Goal: Task Accomplishment & Management: Manage account settings

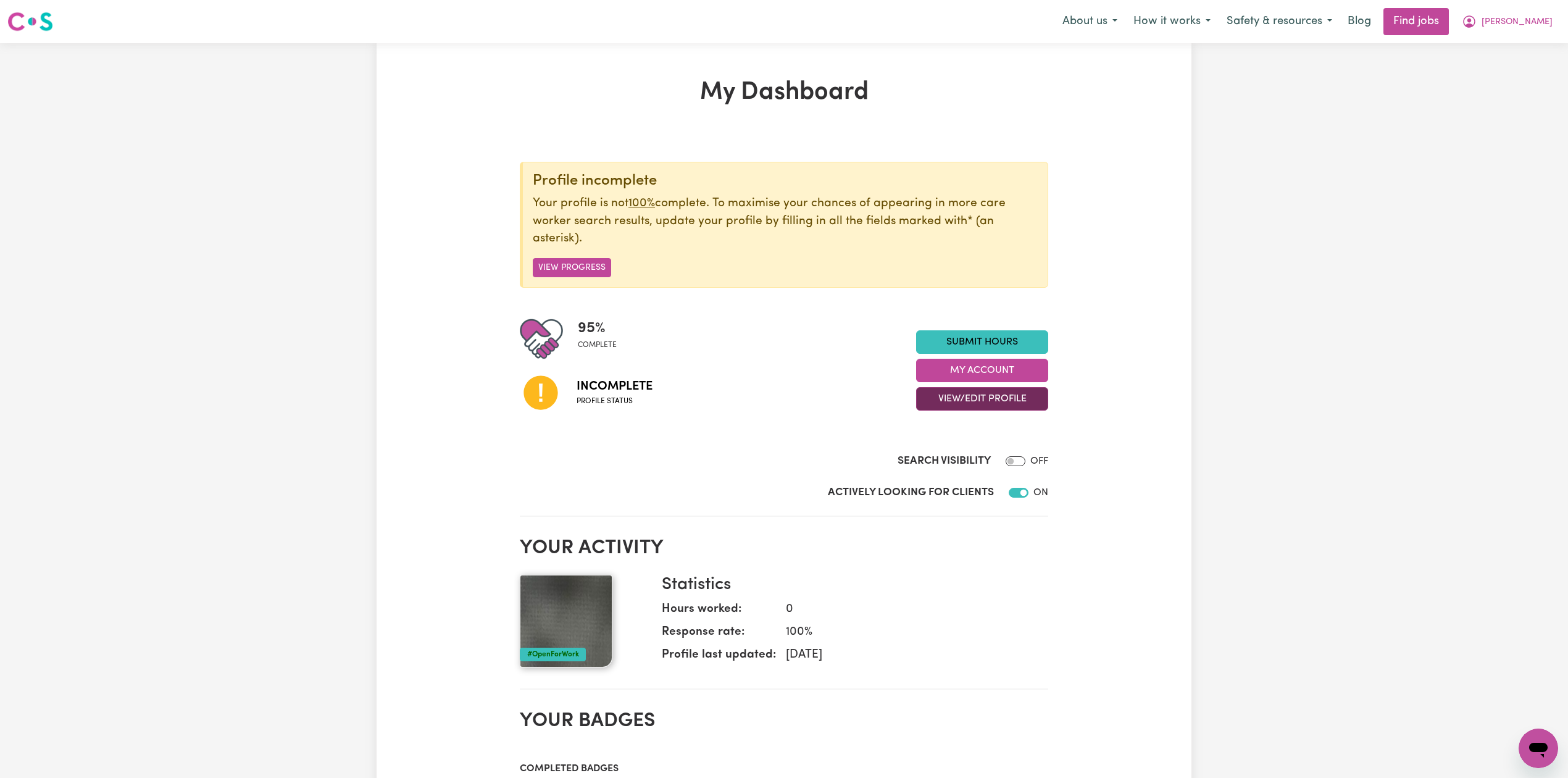
click at [983, 411] on button "View/Edit Profile" at bounding box center [982, 399] width 132 height 23
click at [969, 452] on link "Edit Profile" at bounding box center [974, 456] width 116 height 25
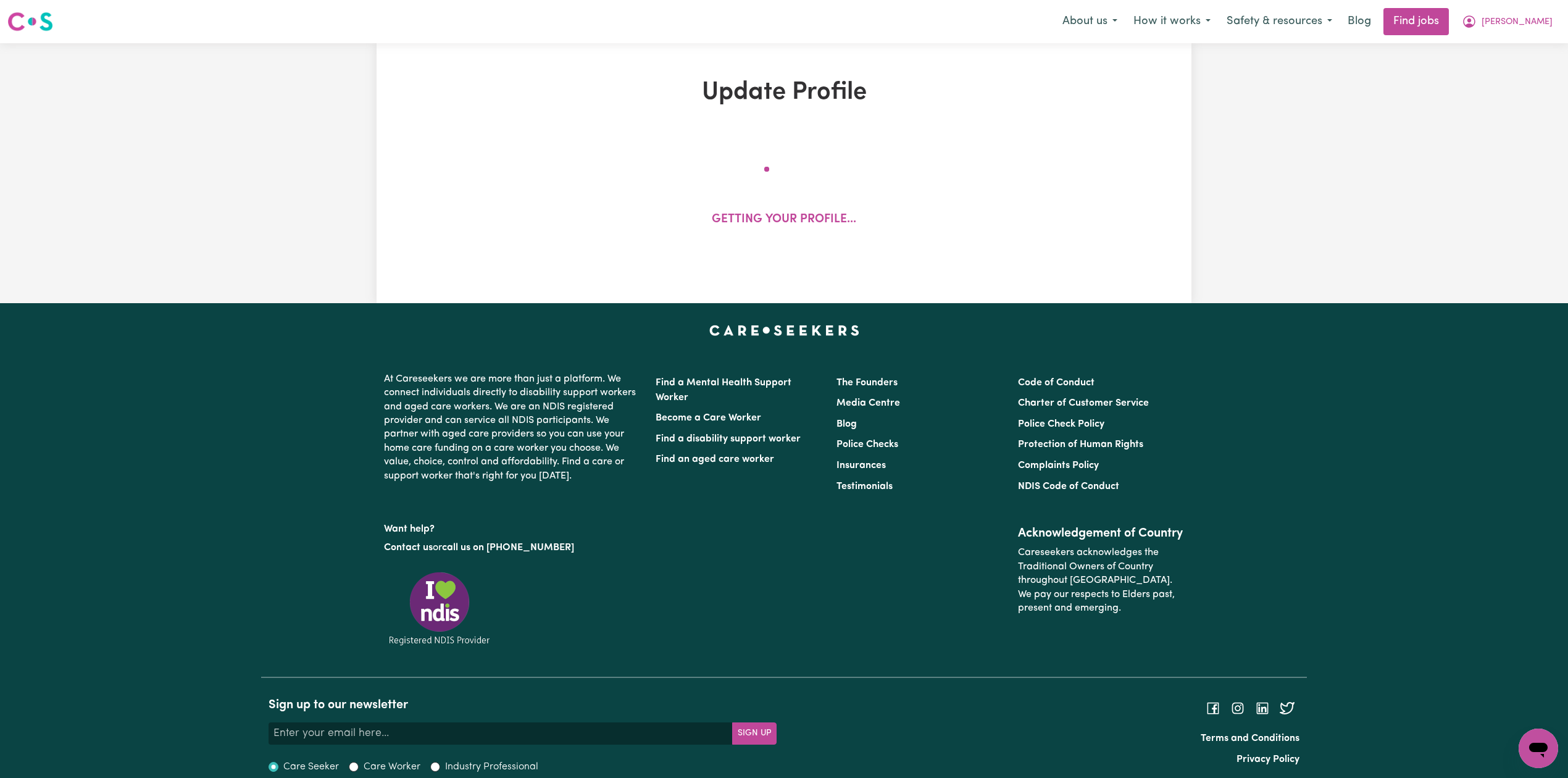
select select "[DEMOGRAPHIC_DATA]"
select select "Student Visa"
select select "Studying a healthcare related degree or qualification"
select select "37"
select select "40"
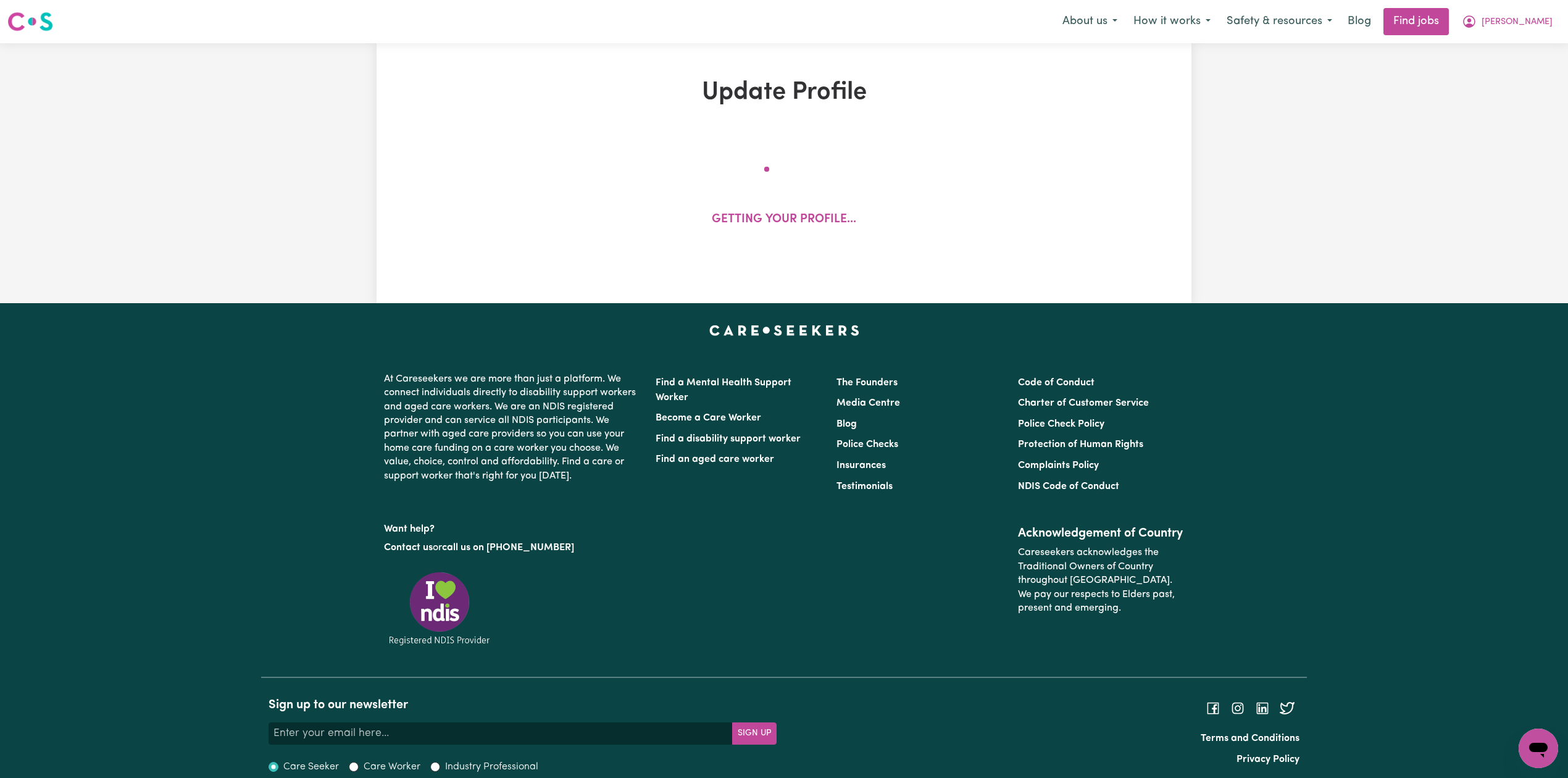
select select "42"
select select "45"
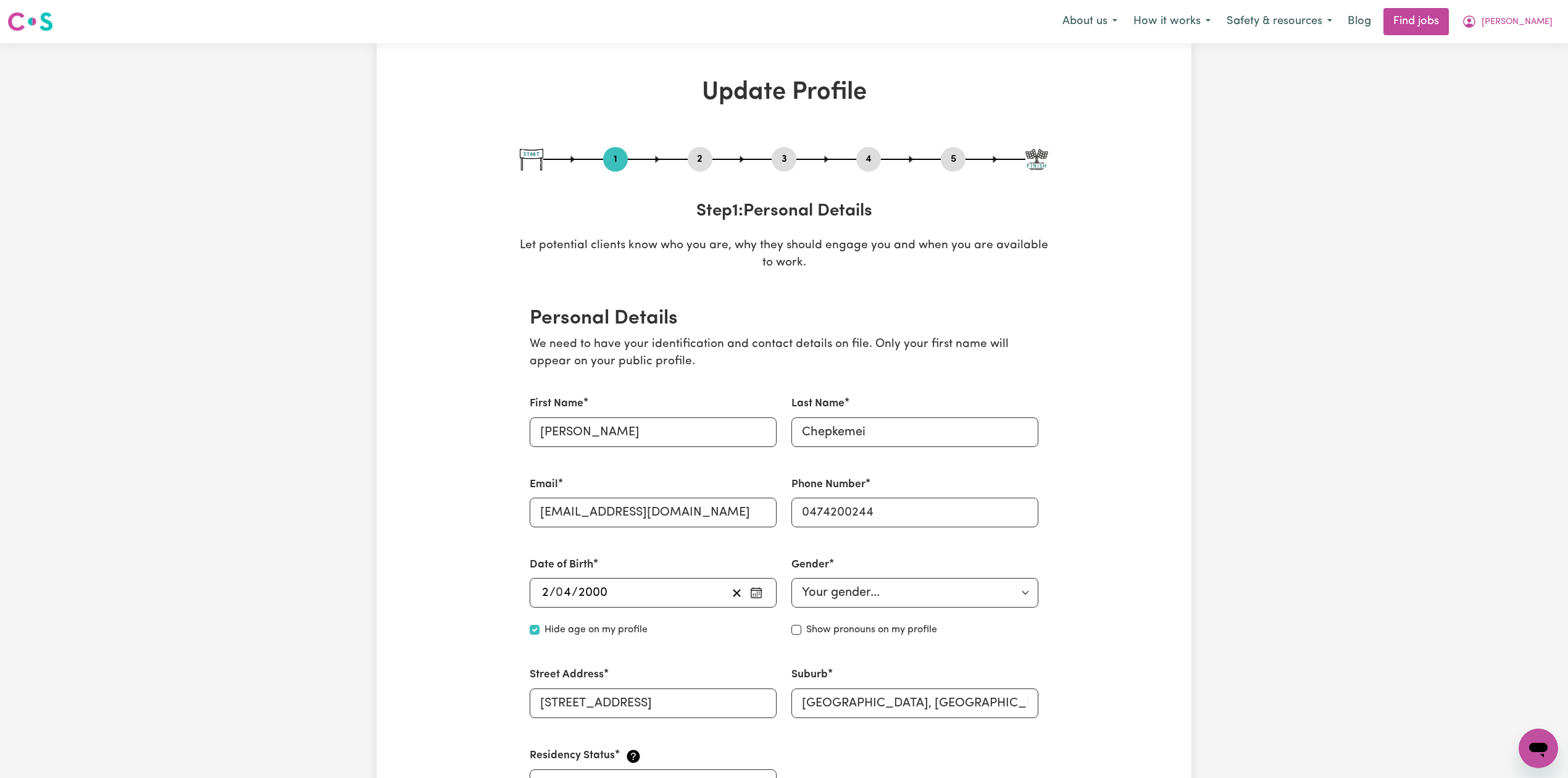
click at [782, 164] on button "3" at bounding box center [784, 159] width 25 height 16
select select "2024"
select select "2025"
select select "2022"
select select "Certificate III (Individual Support)"
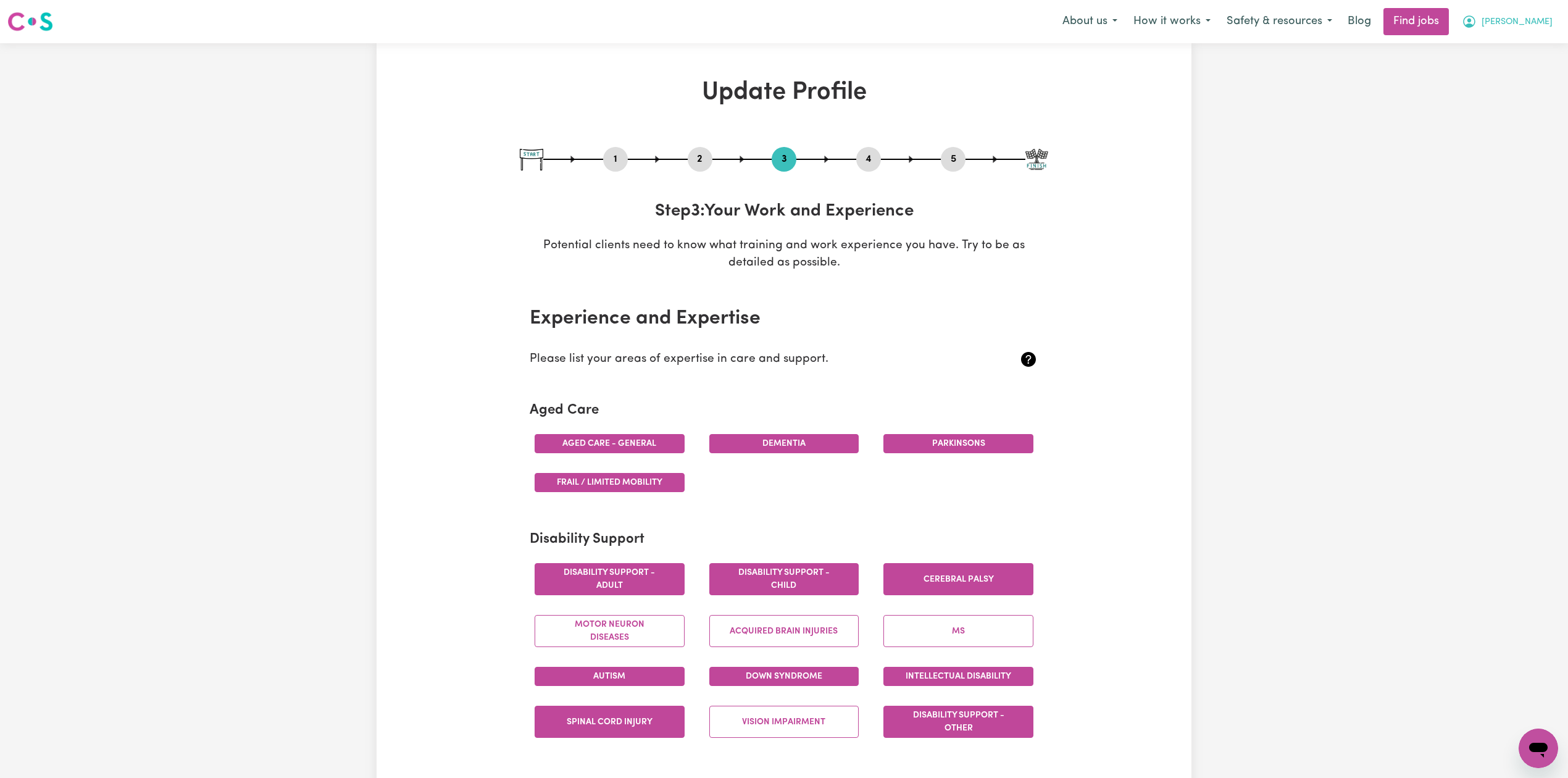
click at [1532, 23] on span "[PERSON_NAME]" at bounding box center [1516, 22] width 71 height 13
click at [1514, 89] on link "Logout" at bounding box center [1511, 95] width 98 height 23
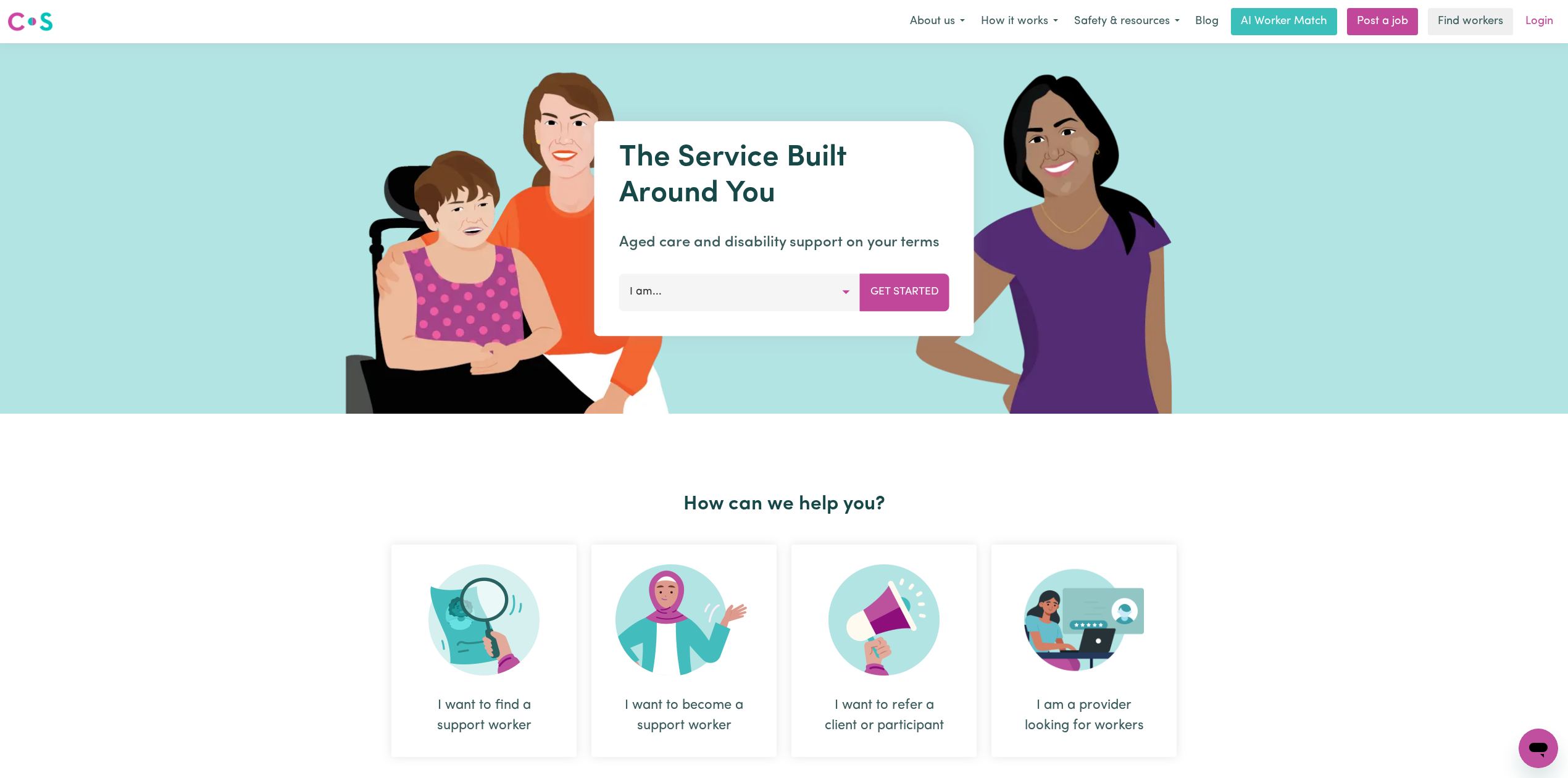
click at [1542, 19] on link "Login" at bounding box center [1539, 21] width 43 height 27
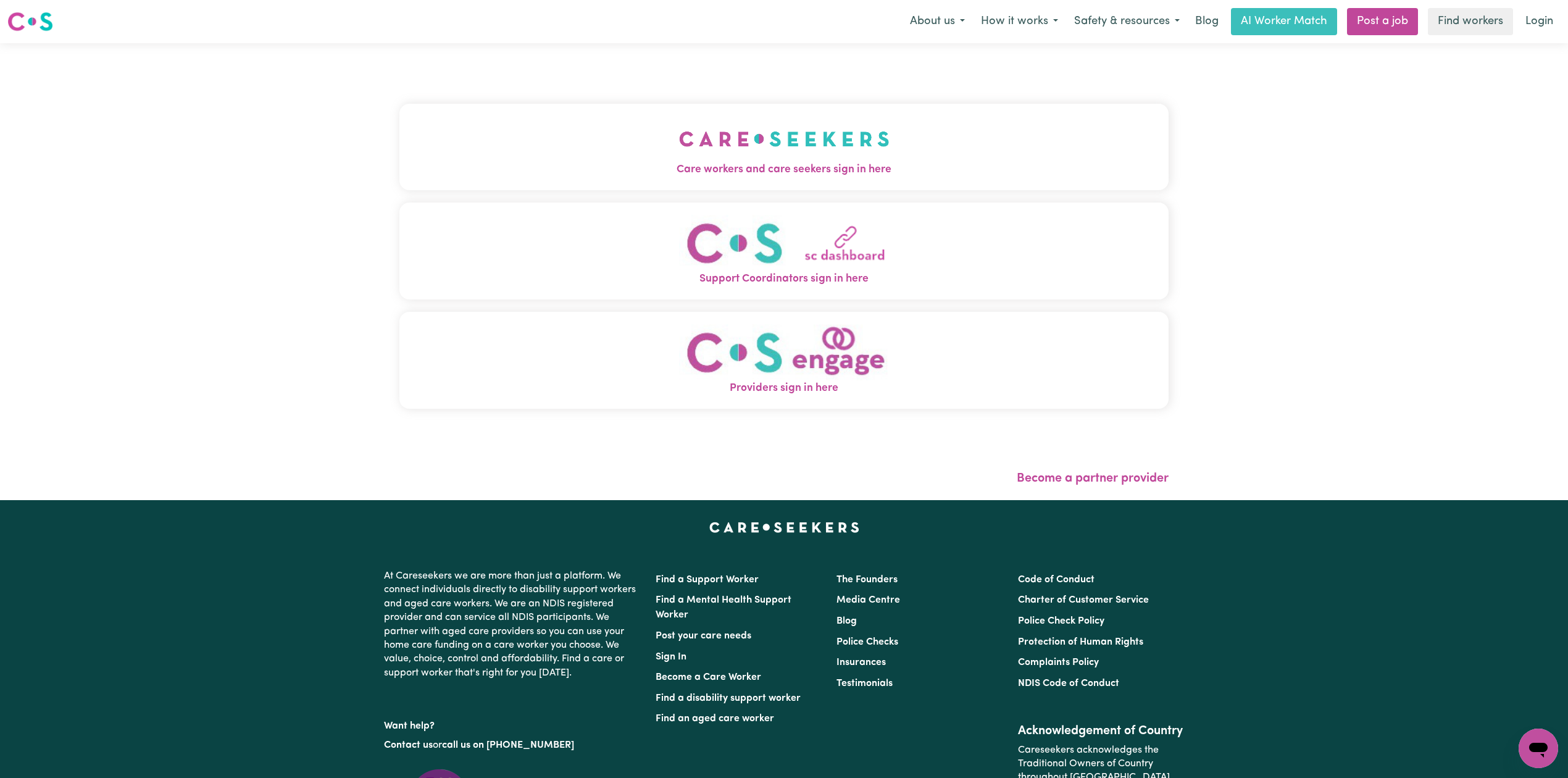
click at [605, 139] on button "Care workers and care seekers sign in here" at bounding box center [783, 147] width 769 height 86
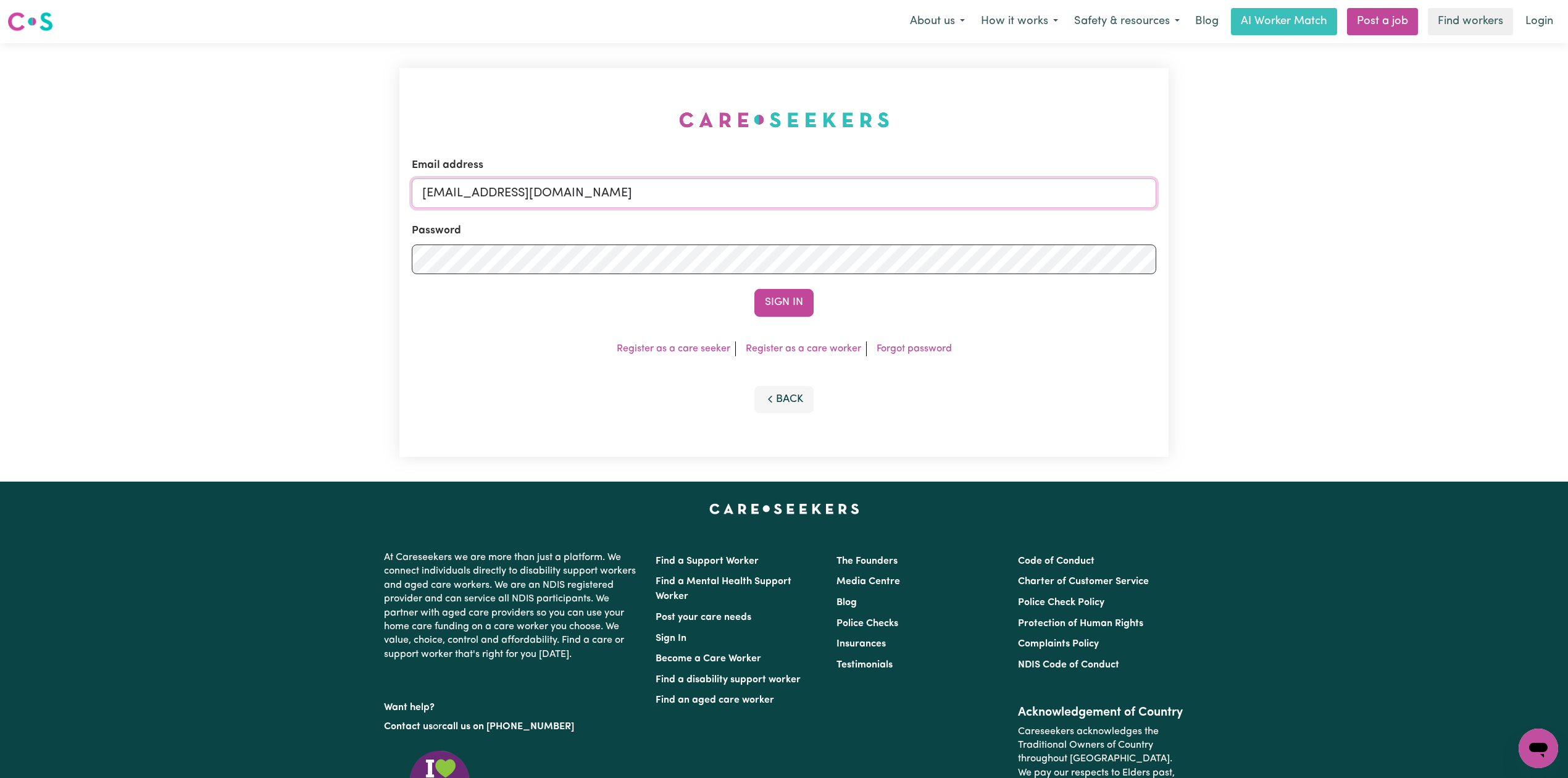
drag, startPoint x: 546, startPoint y: 182, endPoint x: 505, endPoint y: 208, distance: 48.5
click at [546, 182] on input "[EMAIL_ADDRESS][DOMAIN_NAME]" at bounding box center [783, 193] width 744 height 30
drag, startPoint x: 539, startPoint y: 191, endPoint x: 800, endPoint y: 275, distance: 274.2
click at [811, 231] on form "Email address Superuser~[EMAIL_ADDRESS][DOMAIN_NAME] Password Sign In" at bounding box center [783, 237] width 744 height 159
type input "Superuser~[EMAIL_ADDRESS][DOMAIN_NAME]"
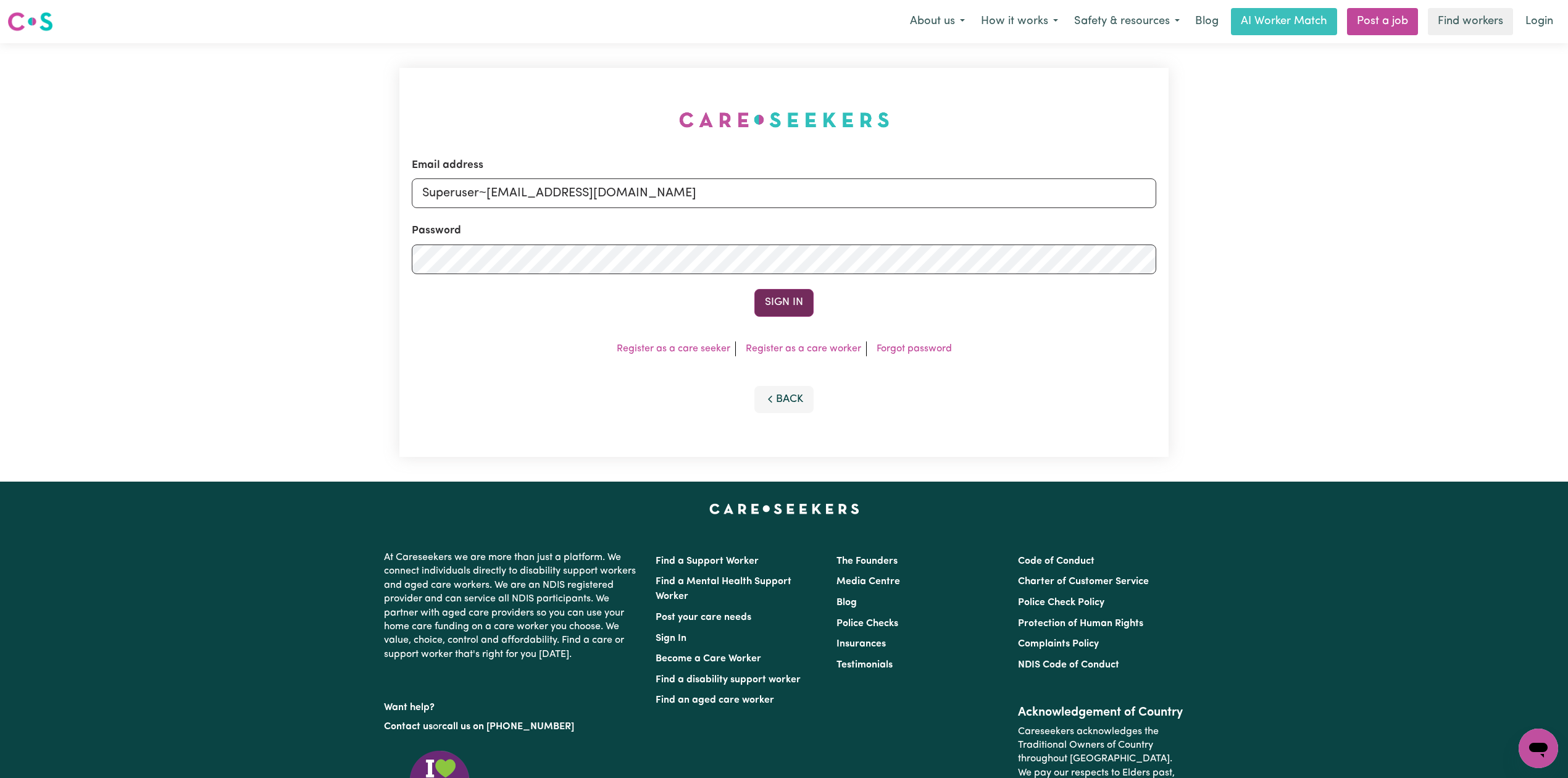
click at [789, 292] on button "Sign In" at bounding box center [784, 302] width 59 height 27
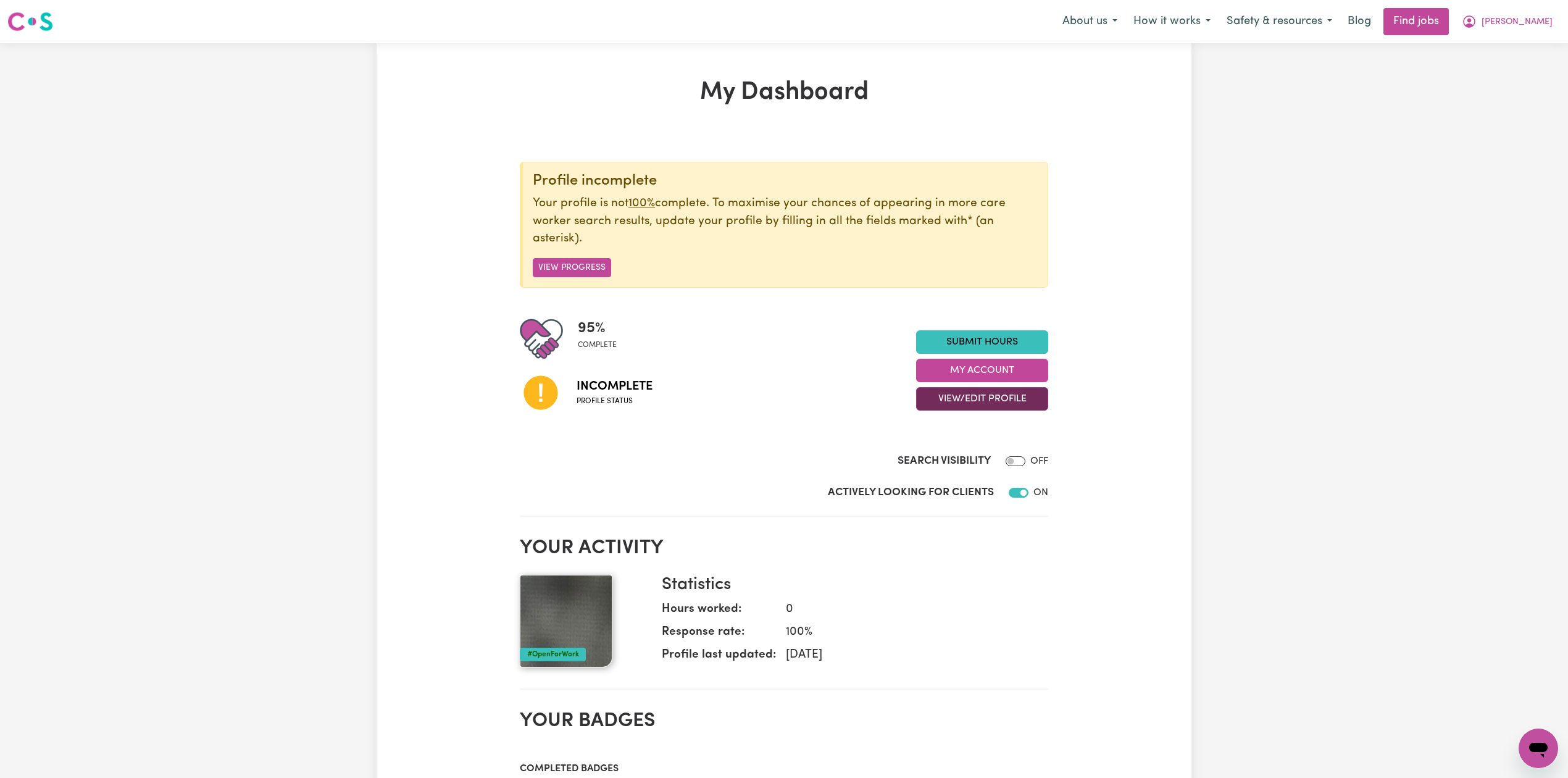
click at [960, 406] on button "View/Edit Profile" at bounding box center [982, 399] width 132 height 23
click at [950, 456] on link "Edit Profile" at bounding box center [974, 456] width 116 height 25
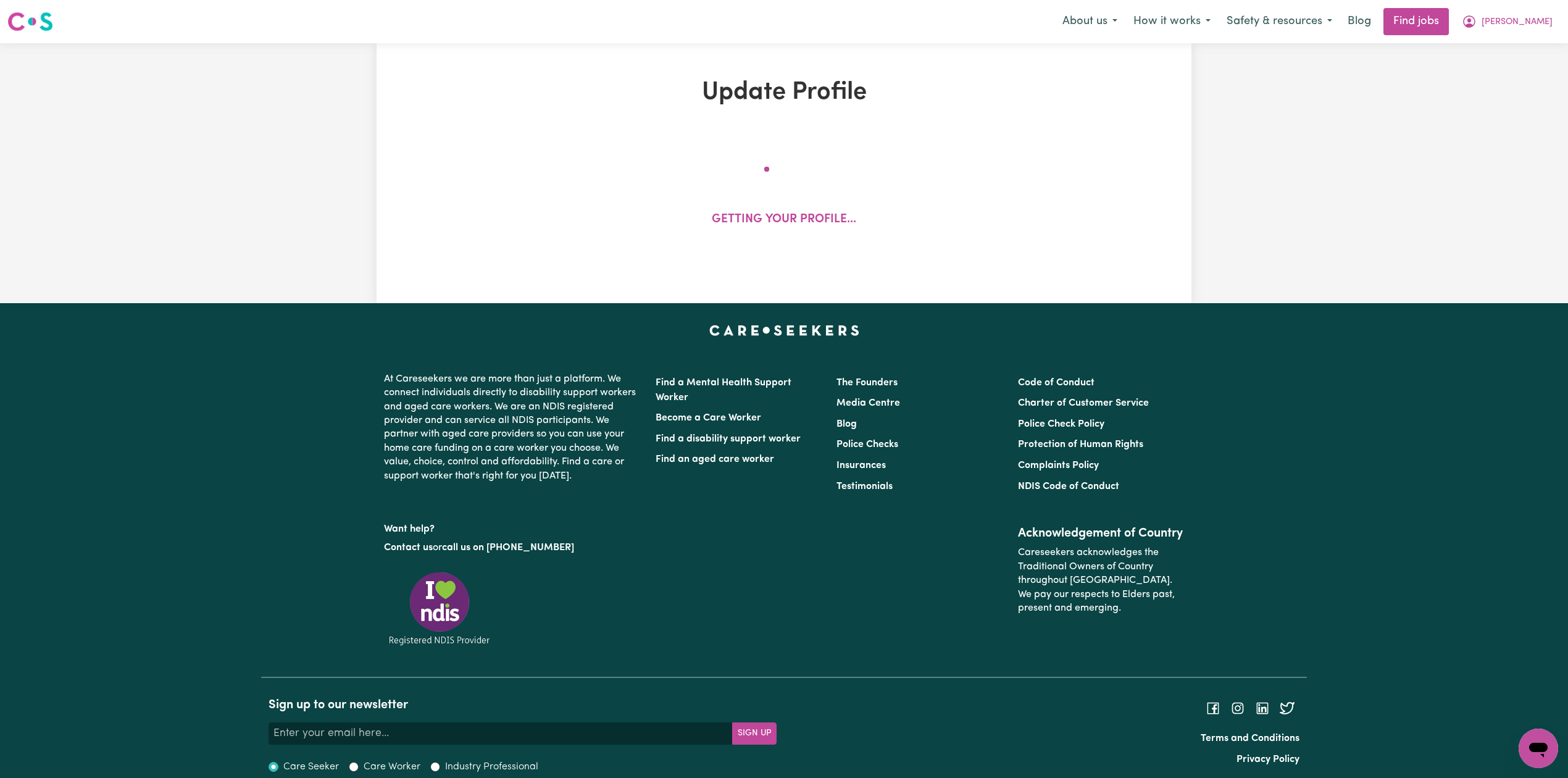
select select "[DEMOGRAPHIC_DATA]"
select select "Student Visa"
select select "Studying a healthcare related degree or qualification"
select select "37"
select select "40"
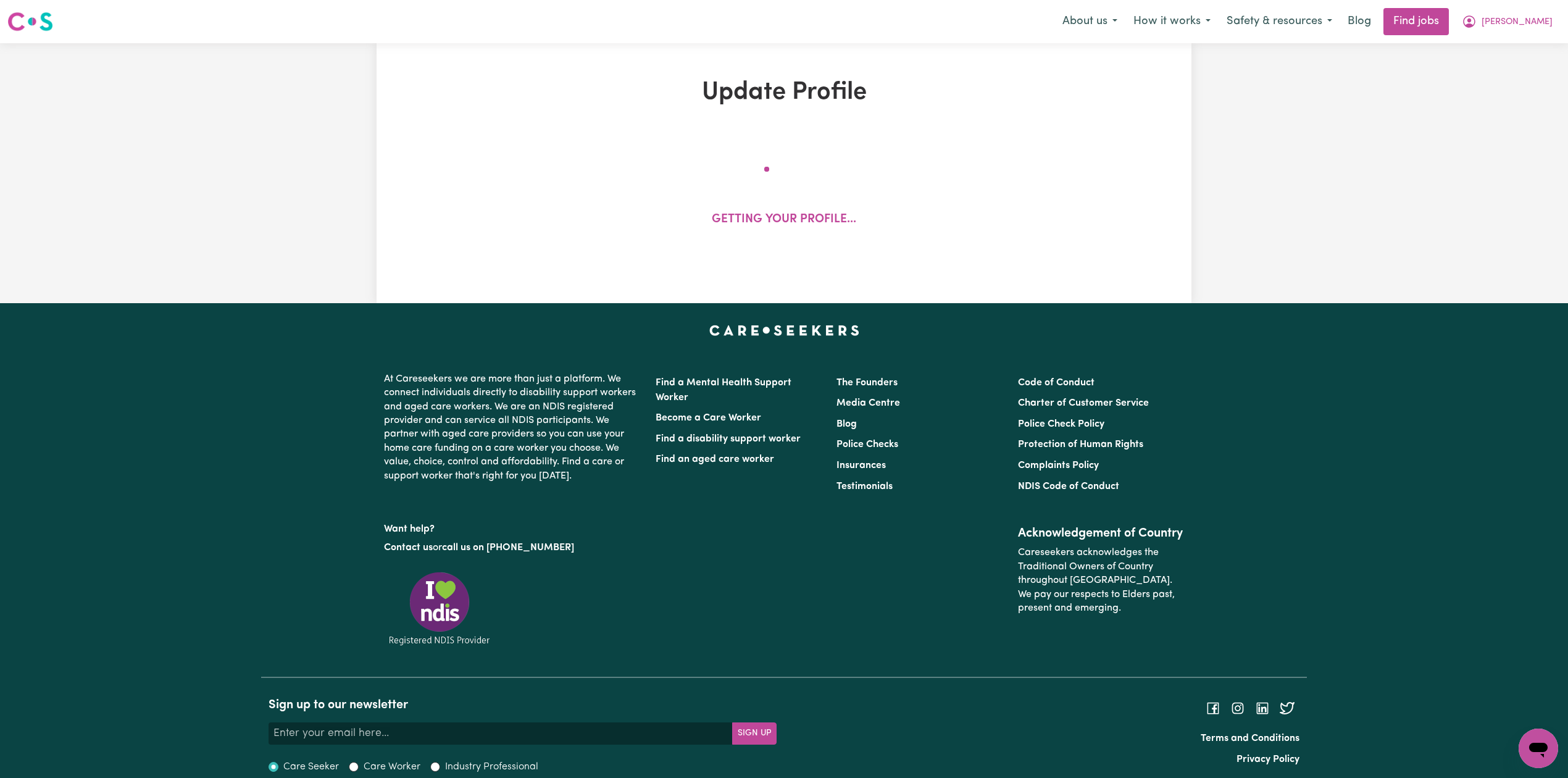
select select "42"
select select "45"
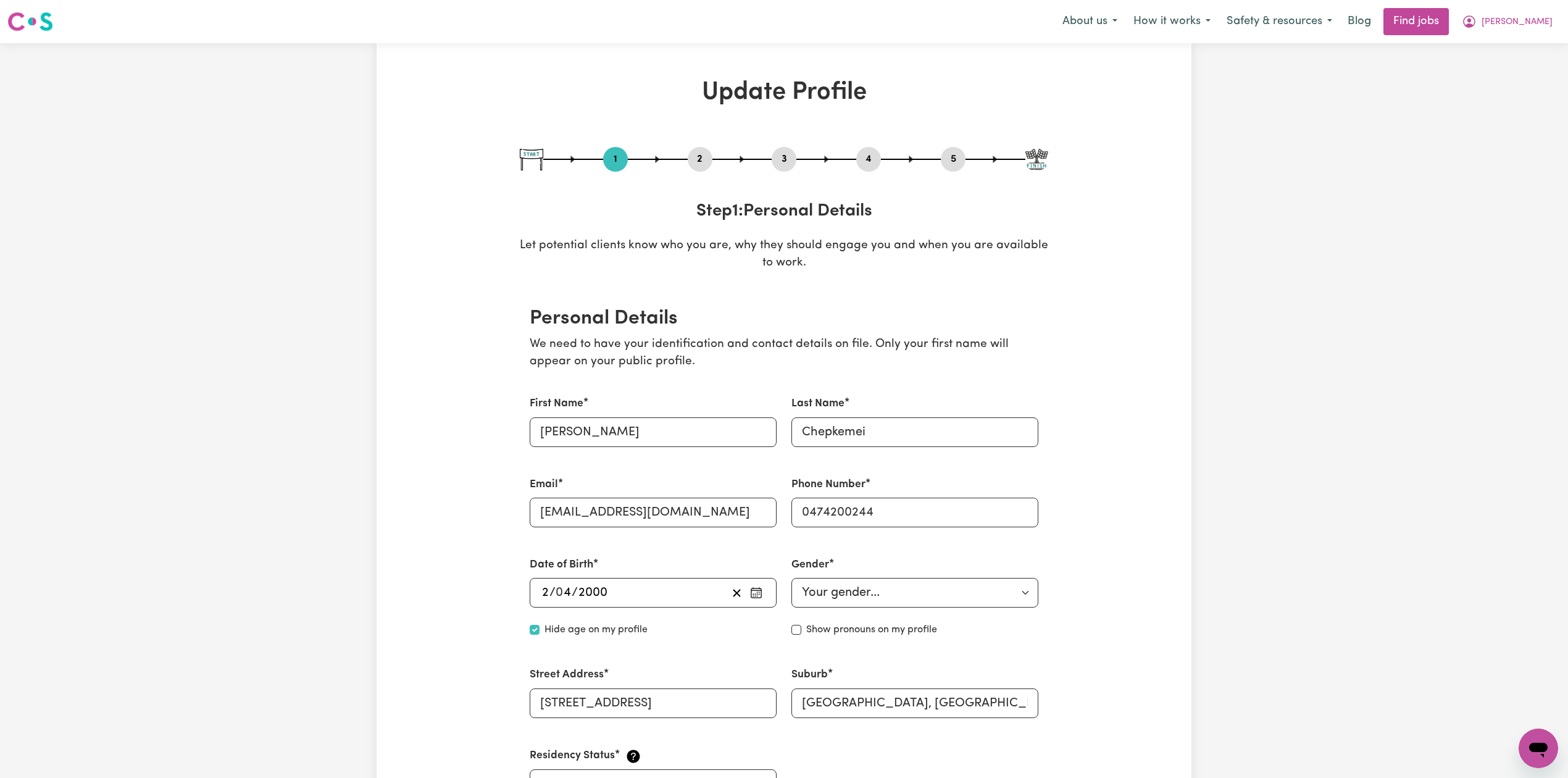
drag, startPoint x: 705, startPoint y: 156, endPoint x: 694, endPoint y: 156, distance: 11.0
click at [704, 156] on button "2" at bounding box center [700, 159] width 25 height 16
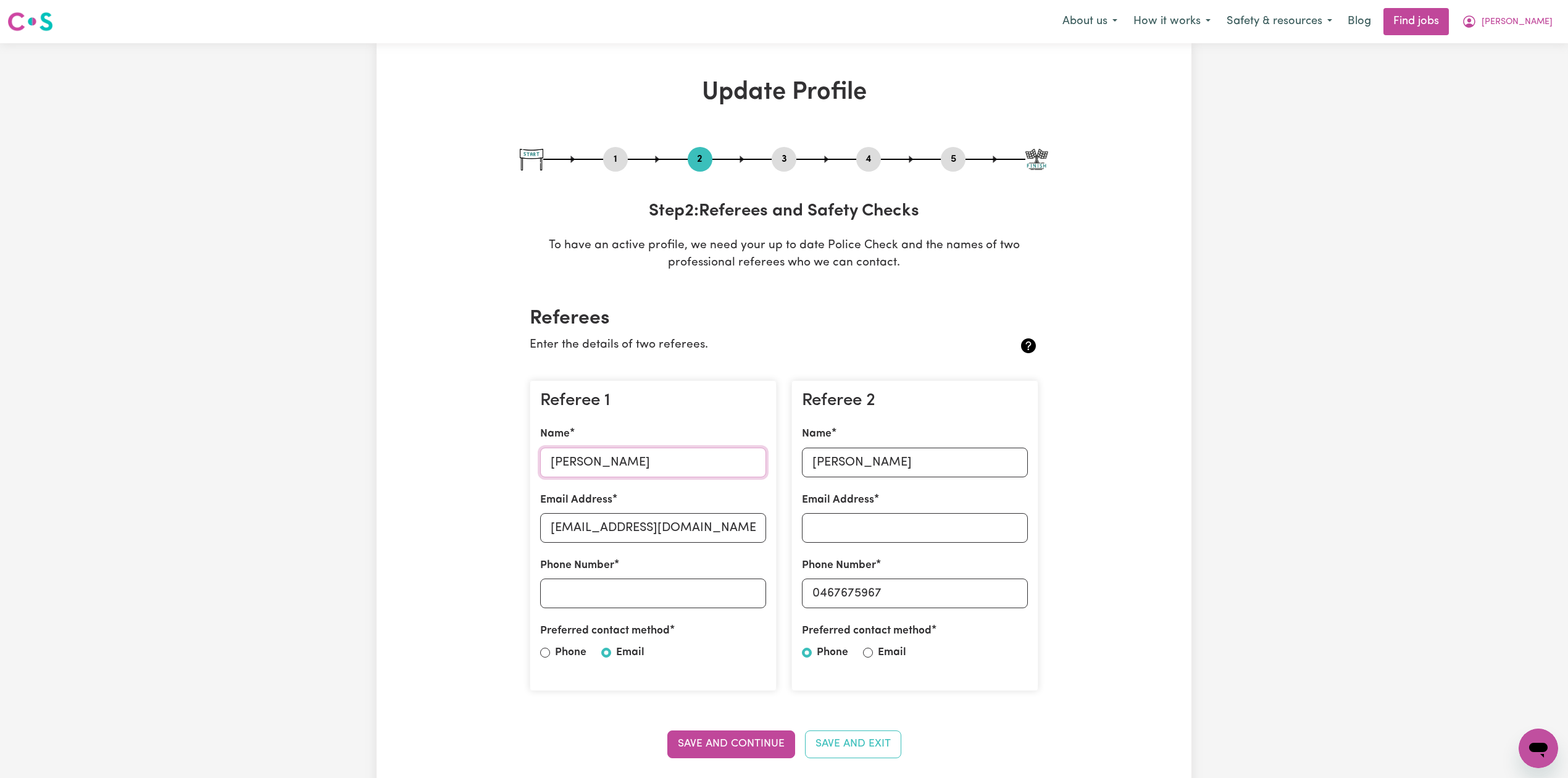
click at [565, 463] on input "[PERSON_NAME]" at bounding box center [653, 462] width 226 height 30
click at [832, 471] on input "[PERSON_NAME]" at bounding box center [914, 462] width 226 height 30
click at [832, 469] on input "[PERSON_NAME]" at bounding box center [914, 462] width 226 height 30
click at [1532, 17] on span "[PERSON_NAME]" at bounding box center [1516, 22] width 71 height 13
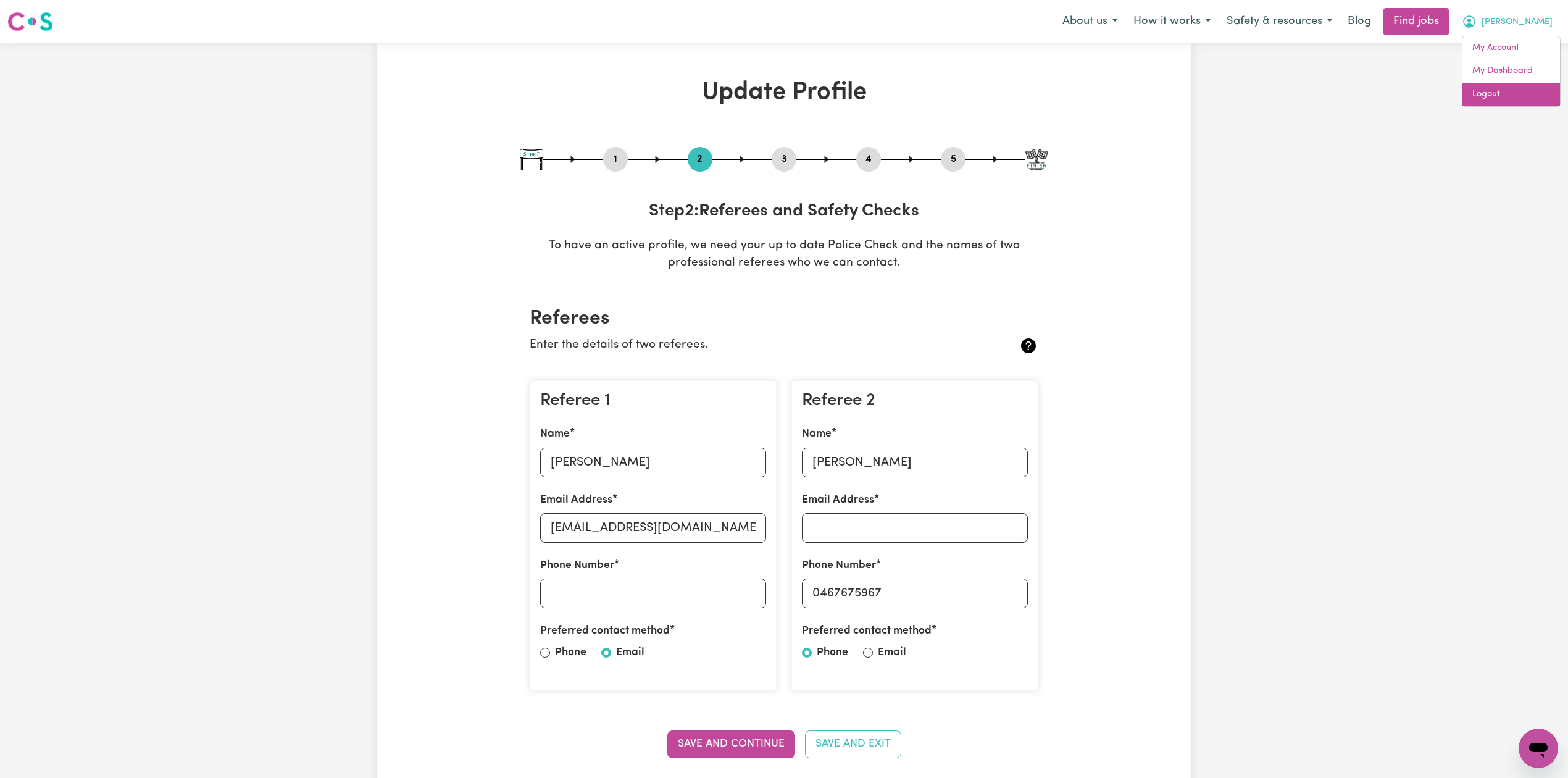
click at [1517, 100] on link "Logout" at bounding box center [1511, 95] width 98 height 23
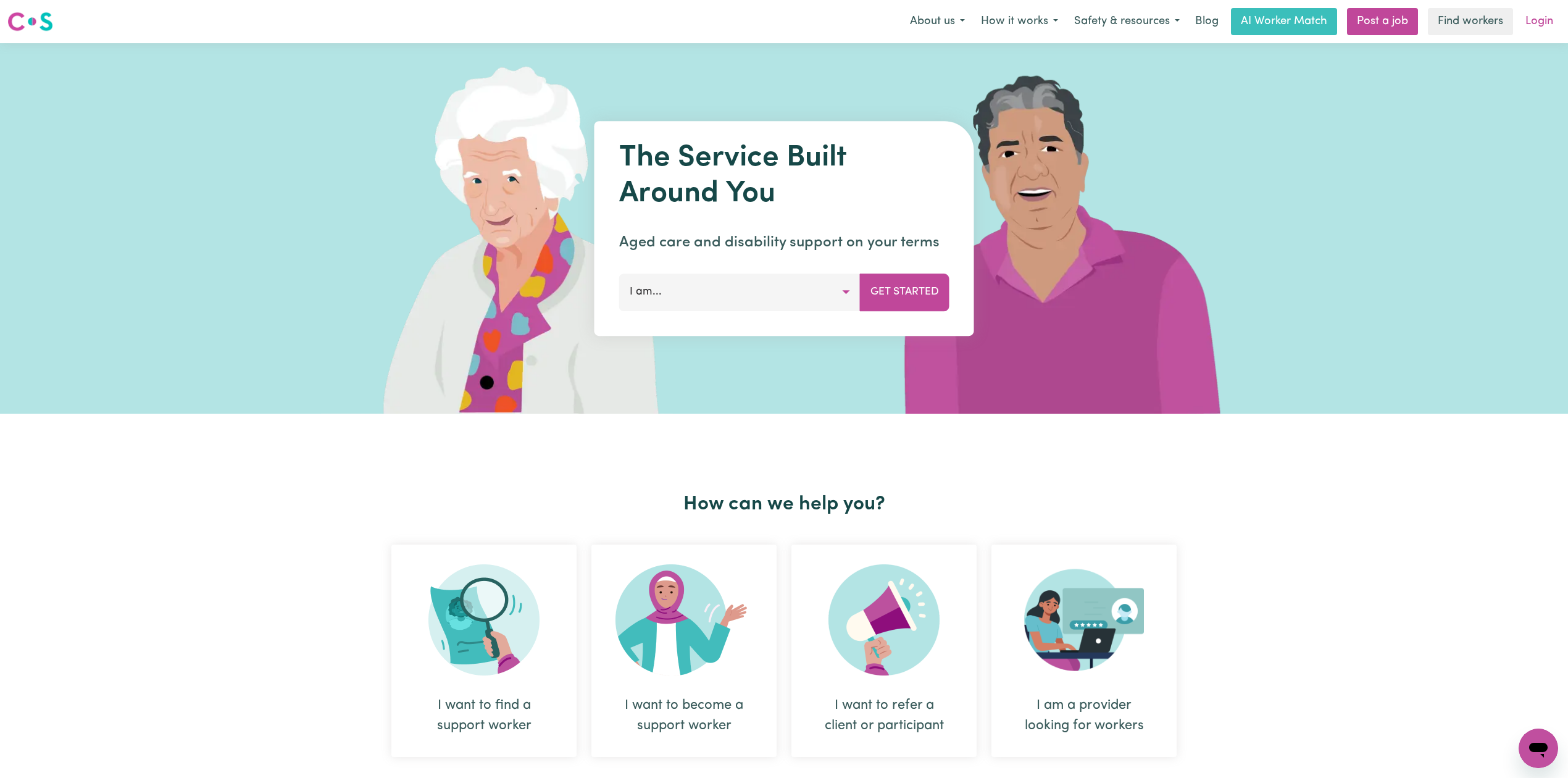
click at [1556, 19] on link "Login" at bounding box center [1539, 21] width 43 height 27
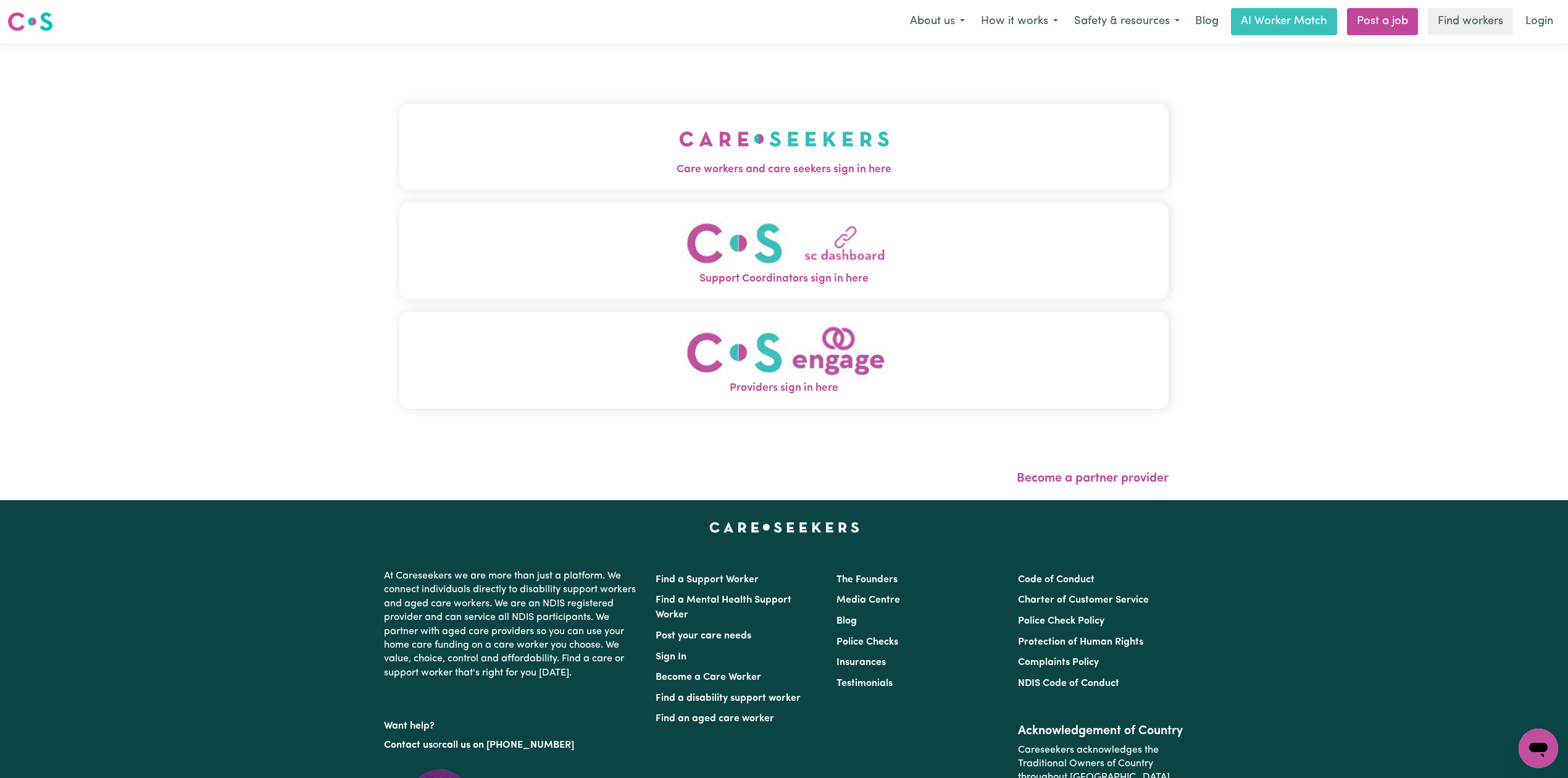
click at [823, 98] on div "Care workers and care seekers sign in here Support Coordinators sign in here Pr…" at bounding box center [783, 262] width 769 height 389
drag, startPoint x: 667, startPoint y: 134, endPoint x: 650, endPoint y: 142, distance: 18.8
click at [667, 137] on button "Care workers and care seekers sign in here" at bounding box center [783, 147] width 769 height 86
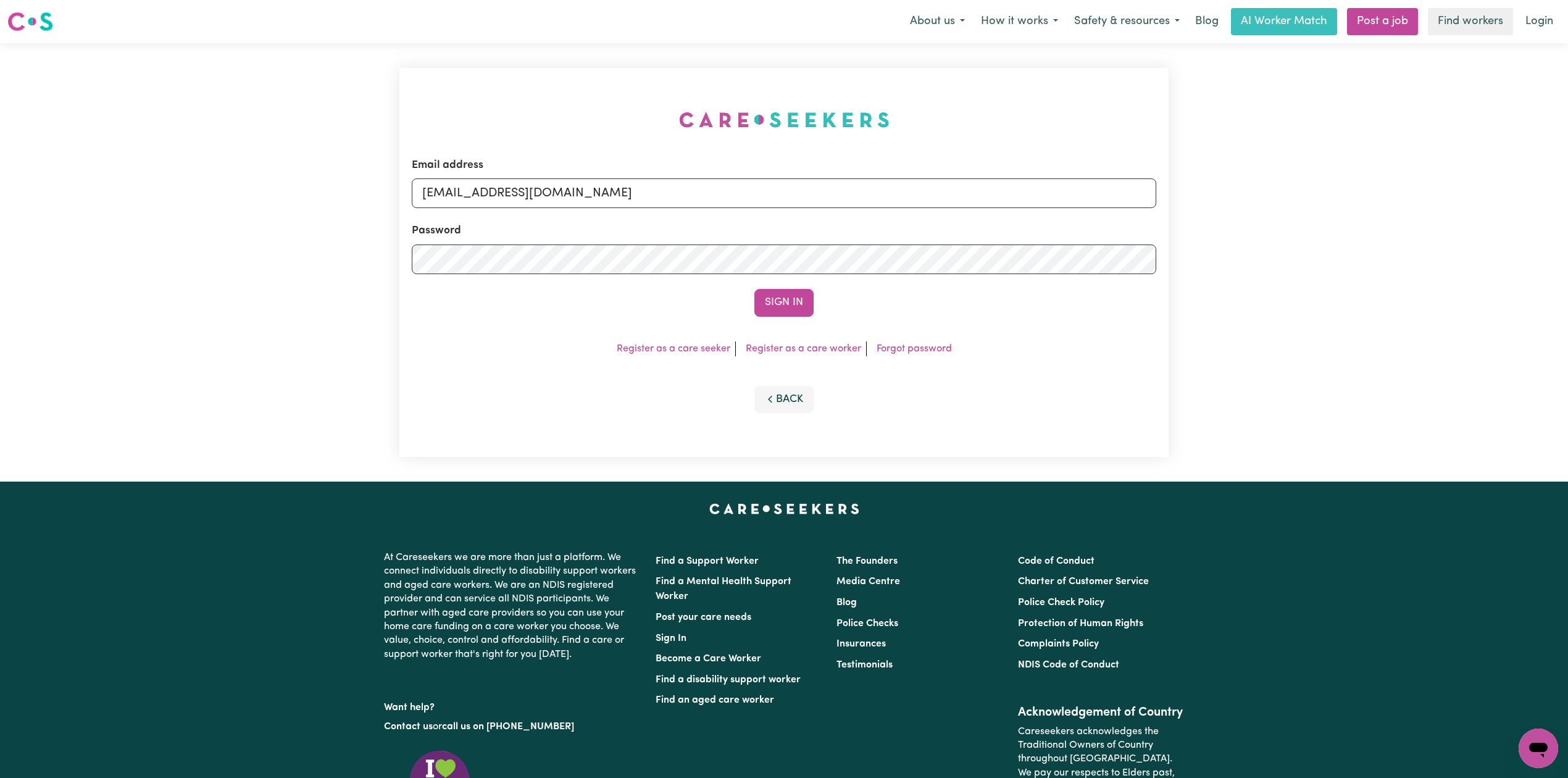
click at [583, 215] on form "Email address [EMAIL_ADDRESS][DOMAIN_NAME] Password Sign In" at bounding box center [783, 237] width 744 height 159
click at [554, 224] on div "Password" at bounding box center [783, 248] width 744 height 51
drag, startPoint x: 551, startPoint y: 218, endPoint x: 546, endPoint y: 209, distance: 10.3
click at [550, 218] on form "Email address [EMAIL_ADDRESS][DOMAIN_NAME] Password Sign In" at bounding box center [783, 237] width 744 height 159
click at [546, 190] on input "[EMAIL_ADDRESS][DOMAIN_NAME]" at bounding box center [783, 193] width 744 height 30
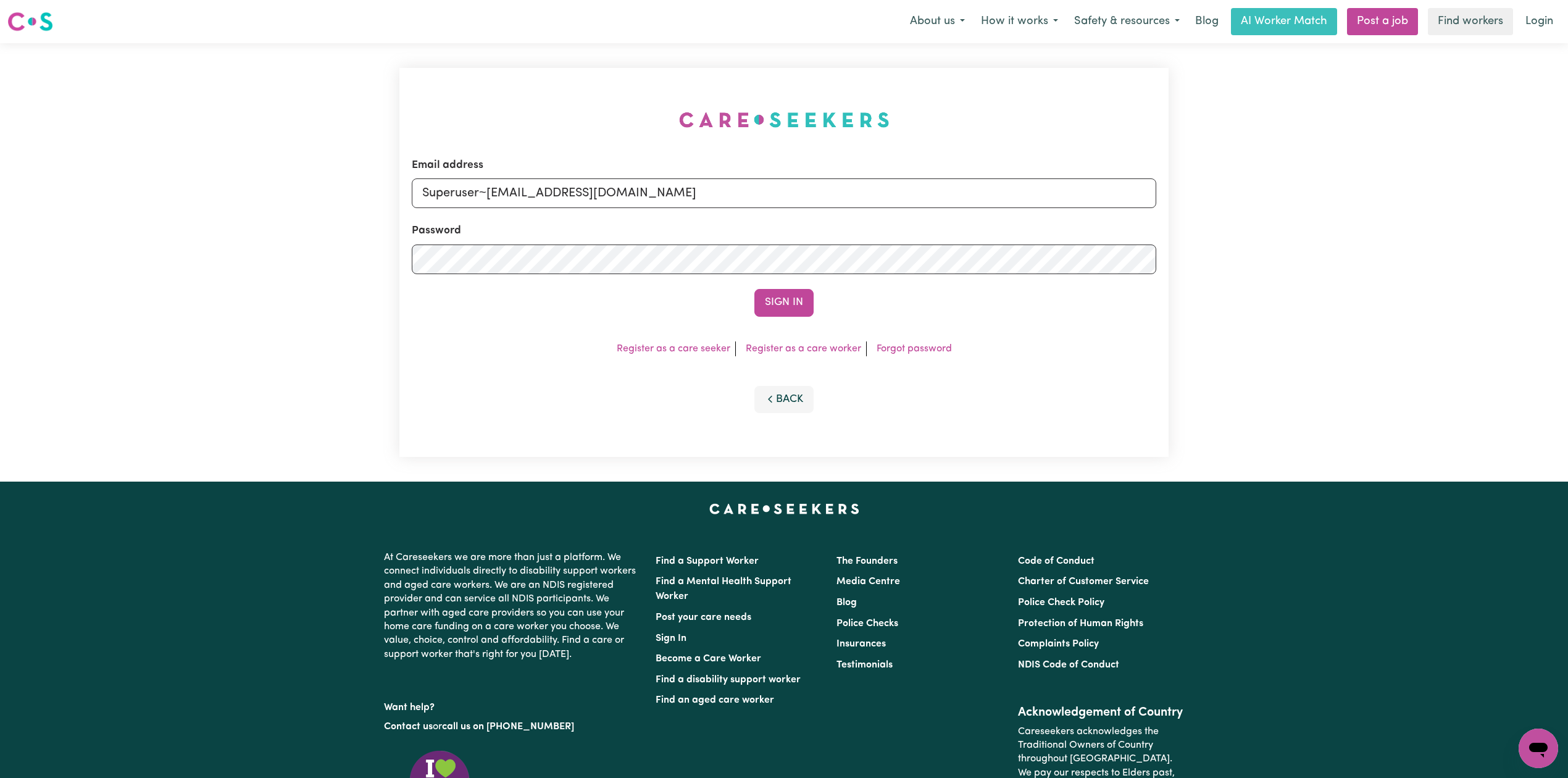
drag, startPoint x: 484, startPoint y: 186, endPoint x: 859, endPoint y: 227, distance: 377.2
click at [865, 218] on form "Email address Superuser~[EMAIL_ADDRESS][DOMAIN_NAME] Password Sign In" at bounding box center [783, 237] width 744 height 159
type input "Superuser~[EMAIL_ADDRESS][DOMAIN_NAME]"
click at [772, 300] on button "Sign In" at bounding box center [784, 302] width 59 height 27
